Goal: Information Seeking & Learning: Learn about a topic

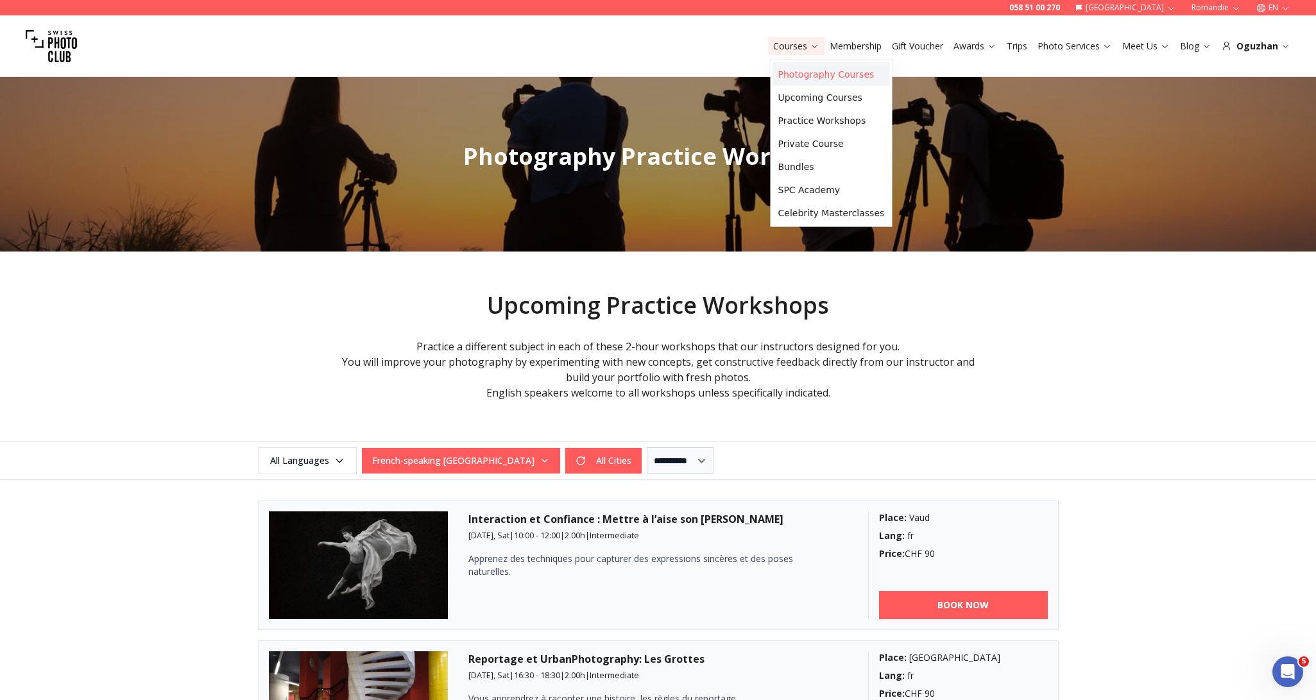
click at [796, 79] on link "Photography Courses" at bounding box center [831, 74] width 117 height 23
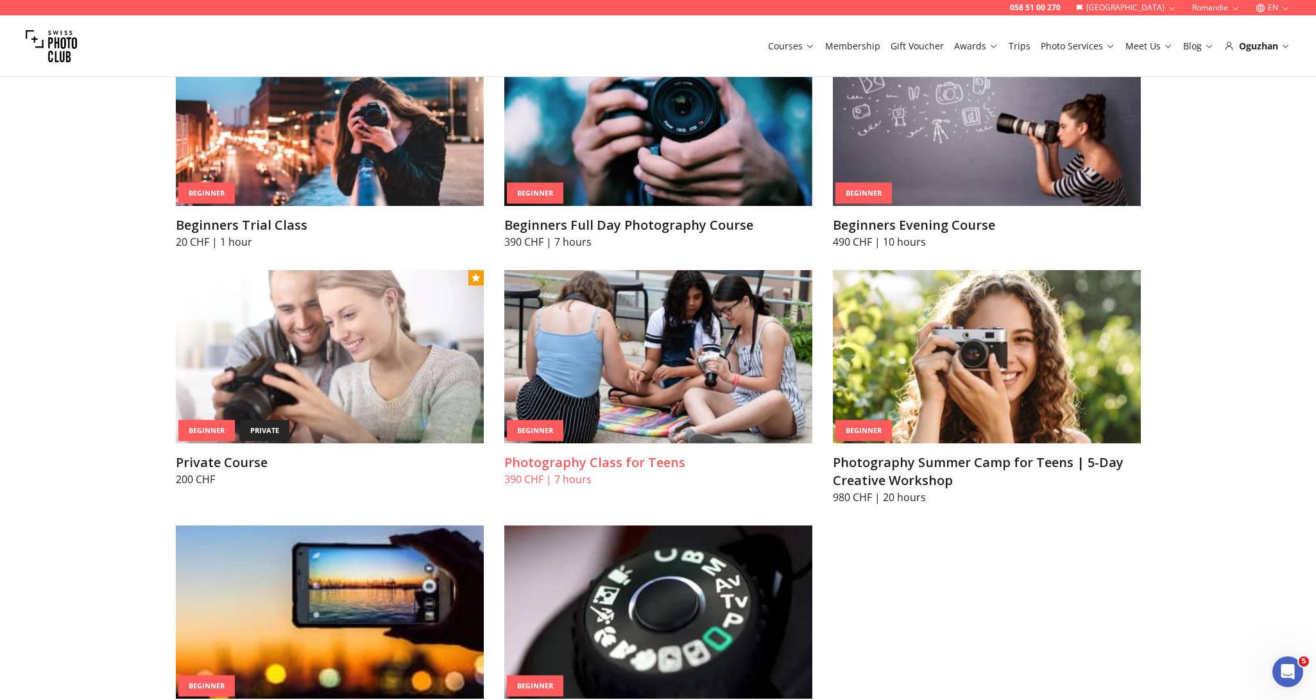
scroll to position [655, 0]
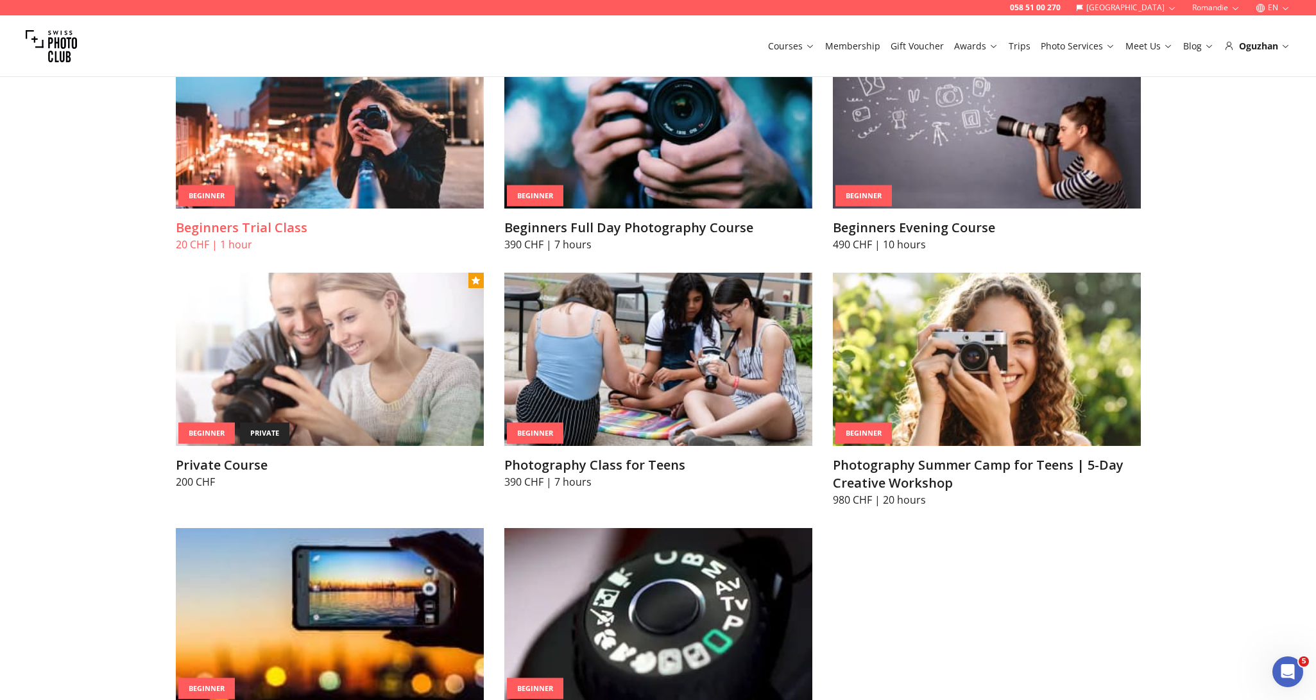
click at [266, 183] on img at bounding box center [330, 121] width 308 height 173
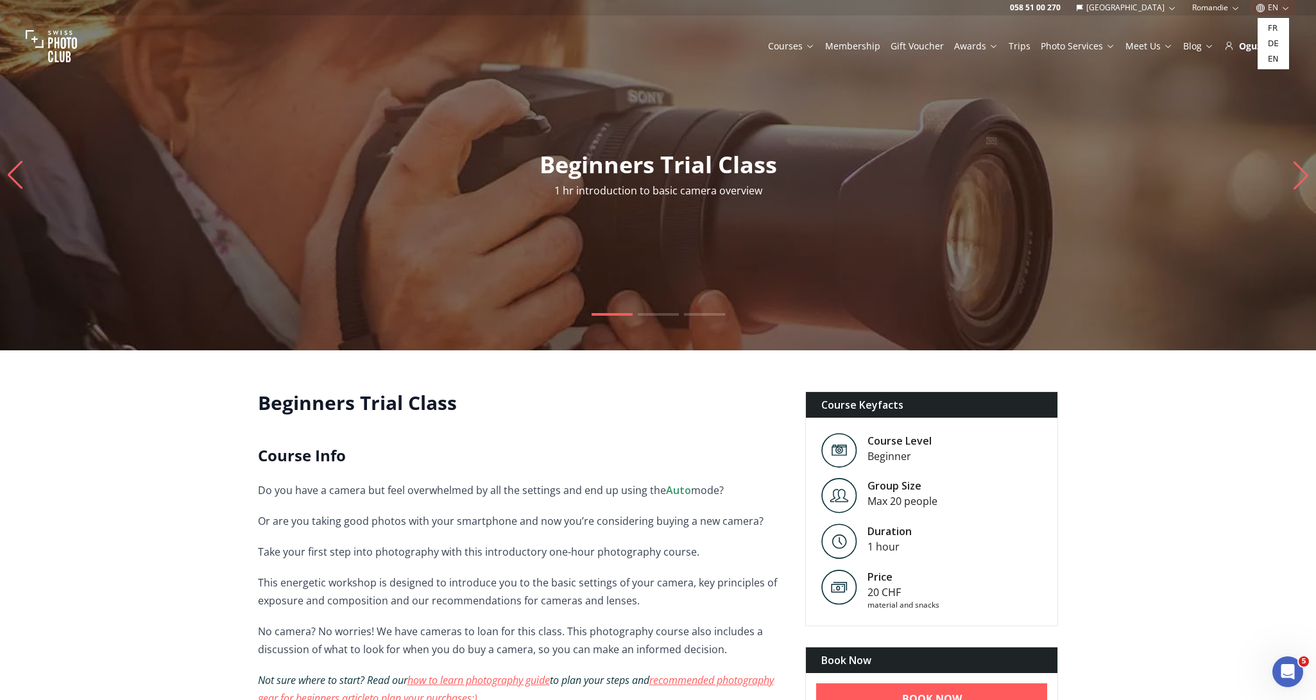
click at [1271, 9] on button "EN" at bounding box center [1272, 7] width 45 height 15
click at [1271, 24] on link "fr" at bounding box center [1273, 28] width 26 height 15
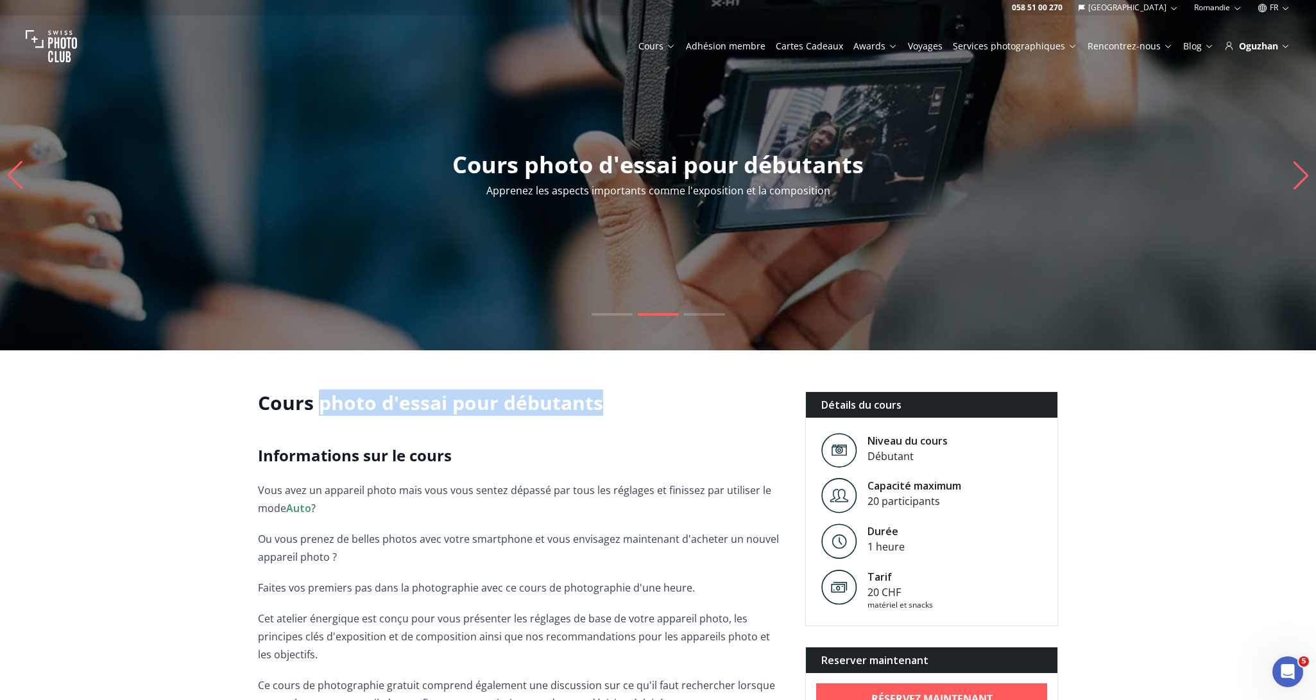
drag, startPoint x: 320, startPoint y: 399, endPoint x: 608, endPoint y: 401, distance: 288.0
click at [608, 401] on h1 "Cours photo d'essai pour débutants" at bounding box center [521, 402] width 527 height 23
copy h1 "photo d'essai pour débutants"
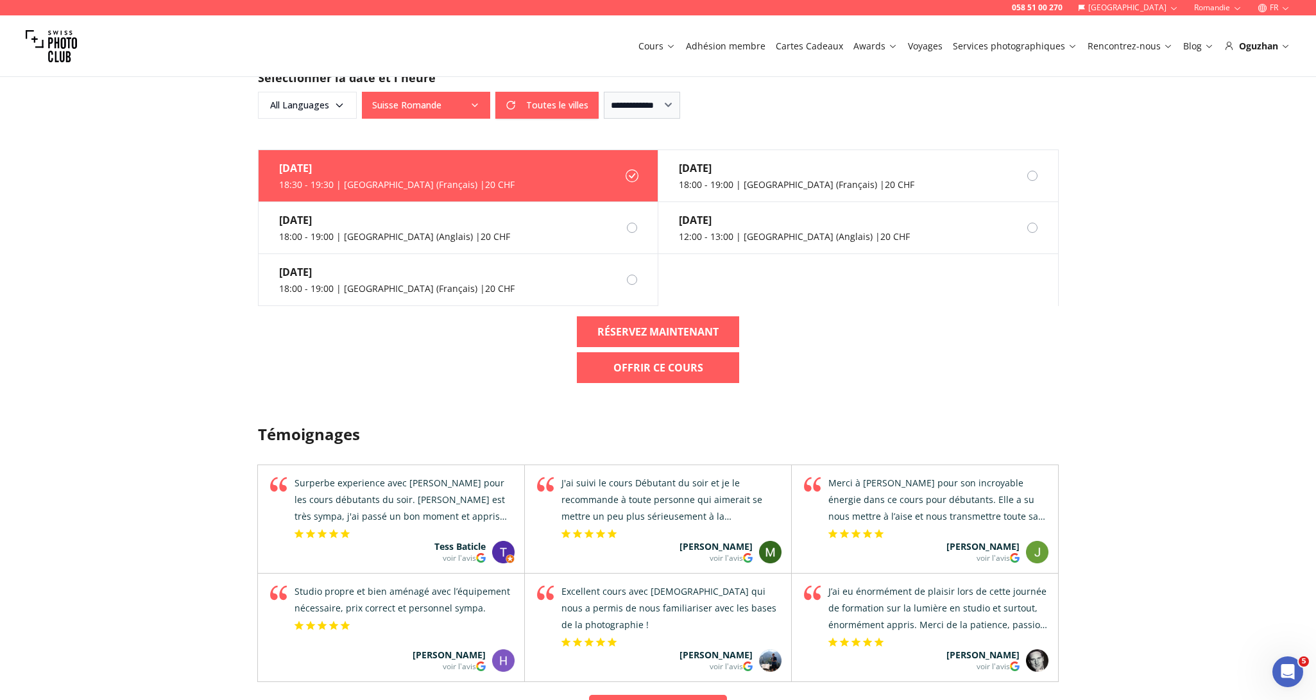
scroll to position [831, 0]
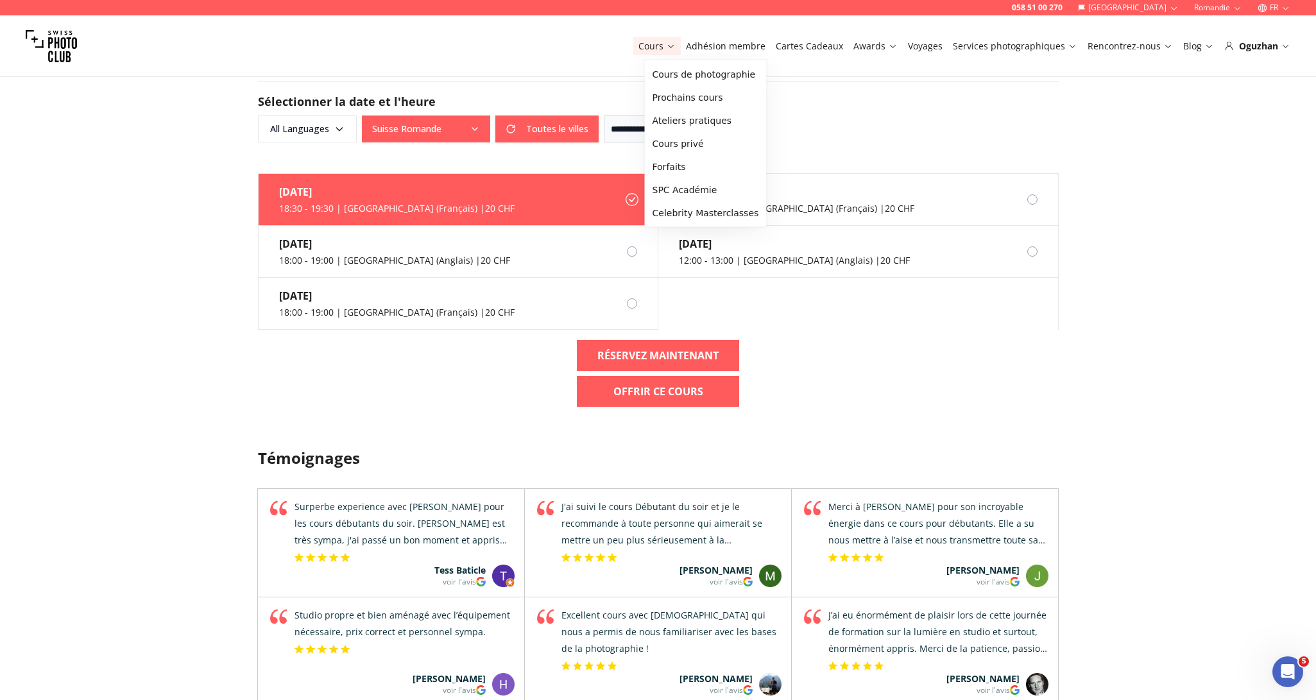
click at [670, 48] on link "Cours" at bounding box center [656, 46] width 37 height 13
